Goal: Task Accomplishment & Management: Manage account settings

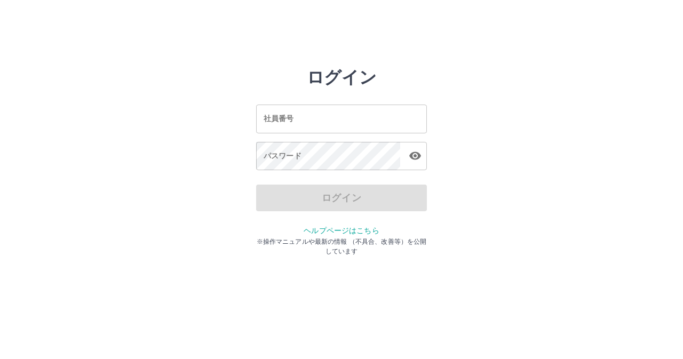
click at [318, 112] on input "社員番号" at bounding box center [341, 119] width 171 height 28
type input "*******"
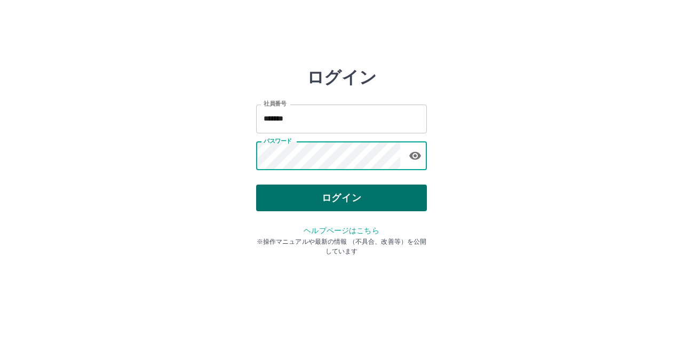
click at [358, 199] on button "ログイン" at bounding box center [341, 198] width 171 height 27
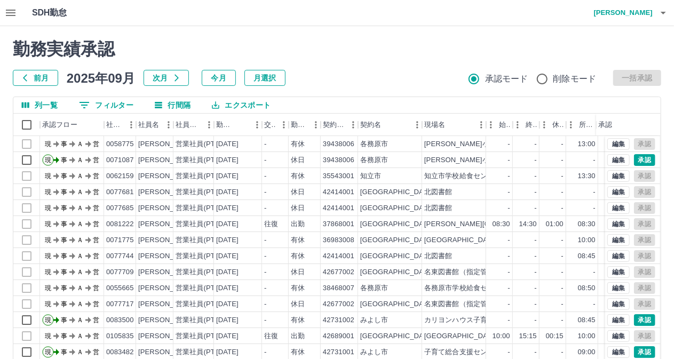
click at [112, 105] on div "勤務実績承認 前月 [DATE] 次月 今月 月選択 承認モード 削除モード 一括承認 列一覧 0 フィルター 行間隔 エクスポート 承認フロー 社員番号 社…" at bounding box center [337, 238] width 674 height 425
click at [112, 105] on button "0 フィルター" at bounding box center [105, 105] width 71 height 16
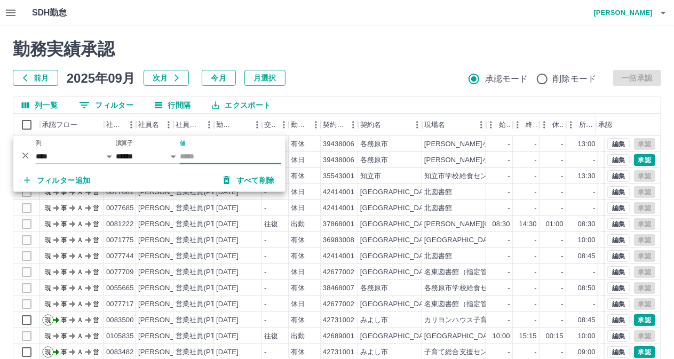
click at [206, 161] on input "値" at bounding box center [230, 156] width 101 height 15
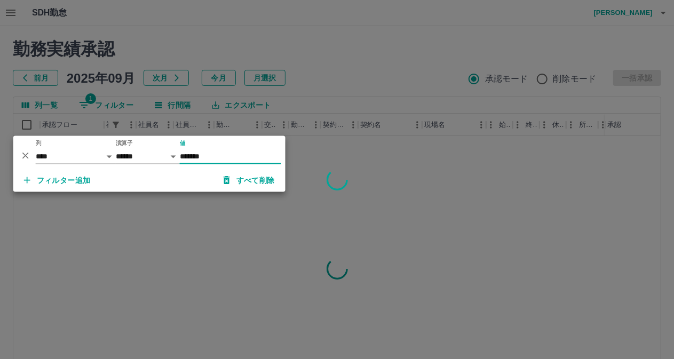
type input "*******"
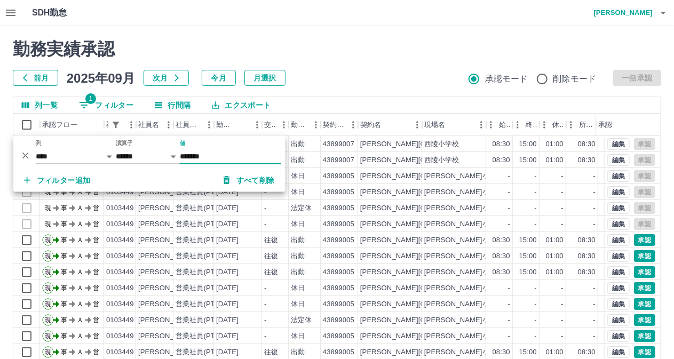
click at [324, 79] on div "前月 2025年09月 次月 今月 月選択 承認モード 削除モード 一括承認" at bounding box center [337, 78] width 648 height 16
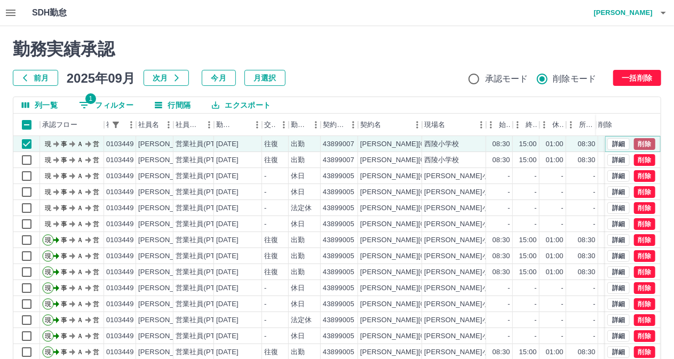
click at [634, 145] on button "削除" at bounding box center [644, 144] width 21 height 12
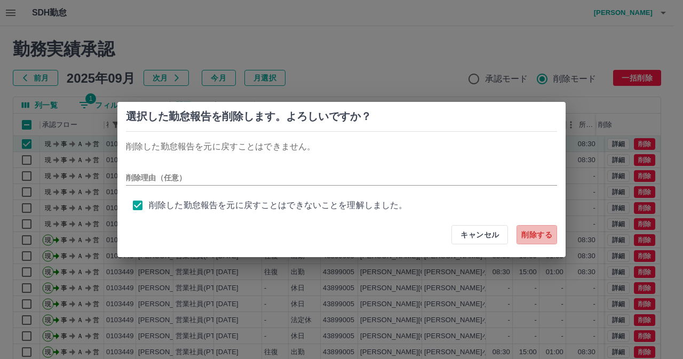
click at [527, 235] on button "削除する" at bounding box center [536, 234] width 41 height 19
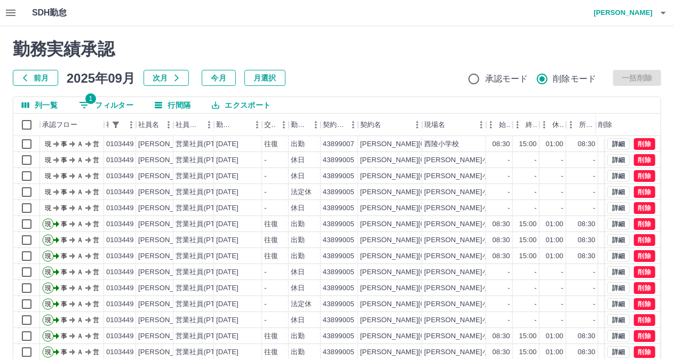
click at [391, 47] on h2 "勤務実績承認" at bounding box center [337, 49] width 648 height 20
